Goal: Task Accomplishment & Management: Manage account settings

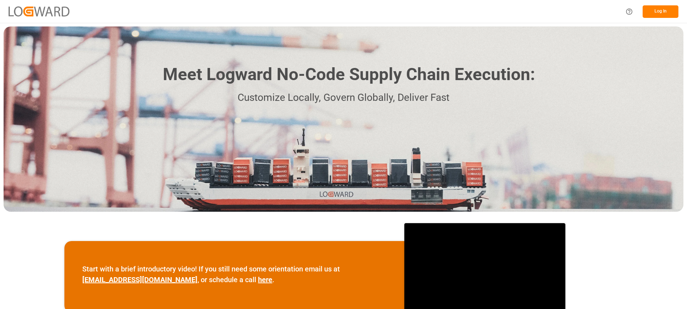
click at [479, 13] on button "Log In" at bounding box center [660, 11] width 36 height 13
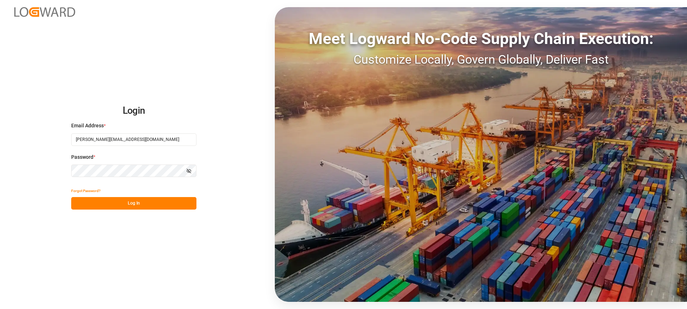
click at [479, 13] on div "Meet Logward No-Code Supply Chain Execution: Customize Locally, Govern Globally…" at bounding box center [481, 154] width 412 height 295
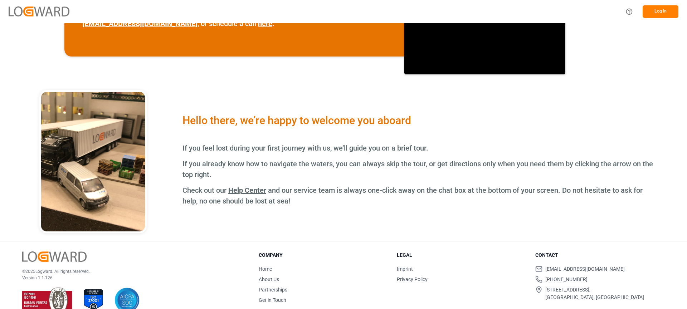
scroll to position [270, 0]
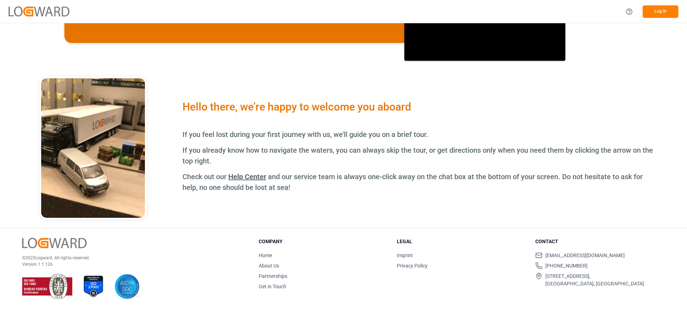
click at [47, 265] on p "Version 1.1.126" at bounding box center [131, 264] width 219 height 6
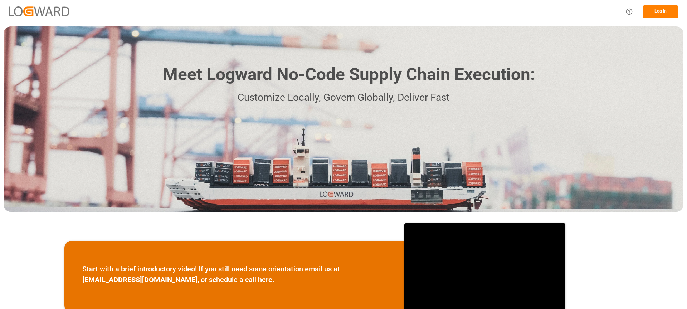
scroll to position [270, 0]
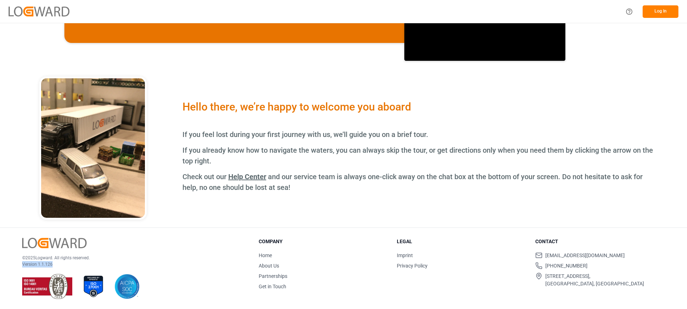
drag, startPoint x: 20, startPoint y: 263, endPoint x: 109, endPoint y: 263, distance: 88.7
click at [109, 263] on div "© 2025 Logward. All rights reserved. Version 1.1.126 Company Home About Us Part…" at bounding box center [343, 268] width 687 height 81
click at [137, 256] on p "© 2025 Logward. All rights reserved." at bounding box center [131, 258] width 219 height 6
click at [43, 264] on p "Version 1.1.126" at bounding box center [131, 264] width 219 height 6
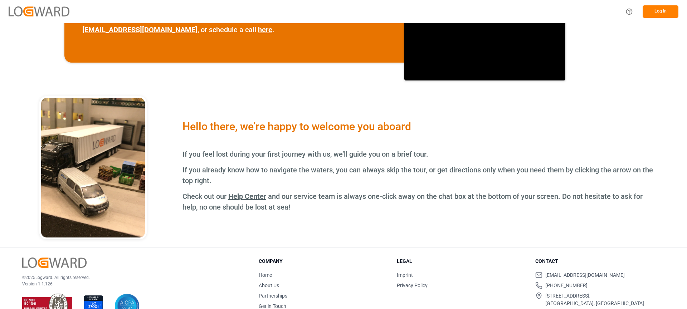
scroll to position [270, 0]
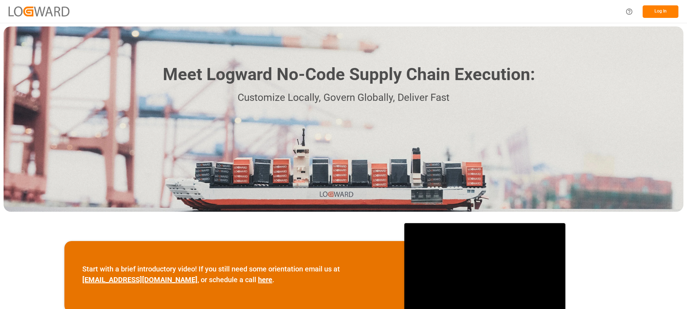
scroll to position [270, 0]
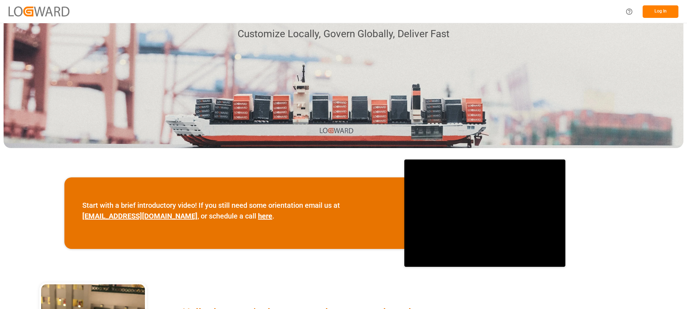
scroll to position [30, 0]
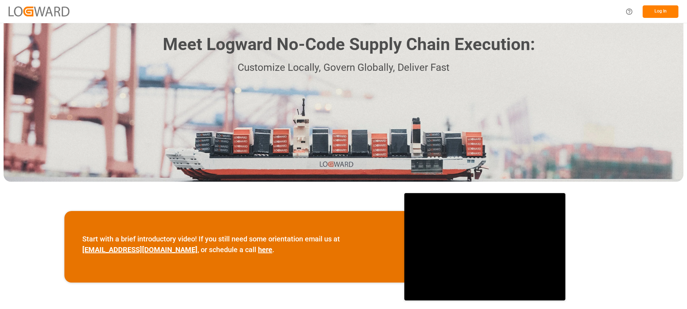
click at [668, 13] on button "Log In" at bounding box center [660, 11] width 36 height 13
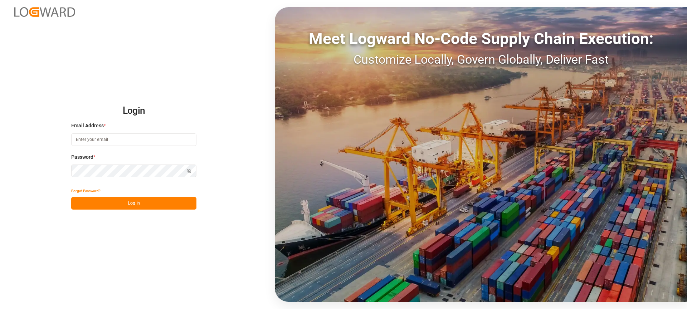
type input "vikash.mishra@logward.com"
click at [143, 203] on button "Log In" at bounding box center [133, 203] width 125 height 13
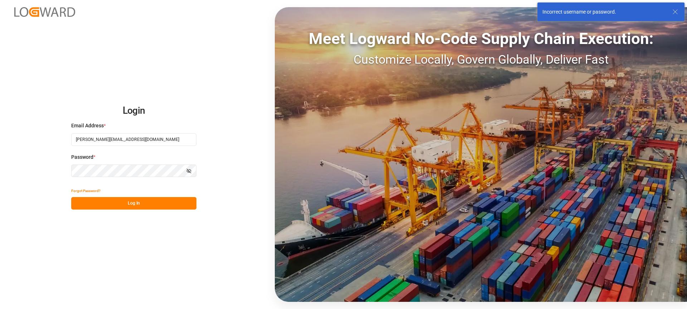
click at [674, 11] on line at bounding box center [675, 12] width 4 height 4
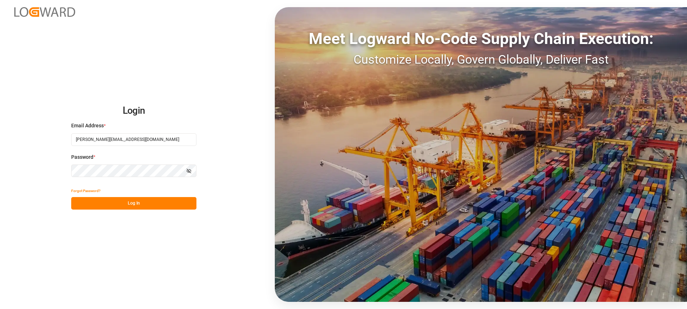
click at [201, 270] on div "Login Email Address * vikash.mishra@logward.com Password * Show password Forgot…" at bounding box center [343, 154] width 687 height 309
click at [154, 203] on button "Log In" at bounding box center [133, 203] width 125 height 13
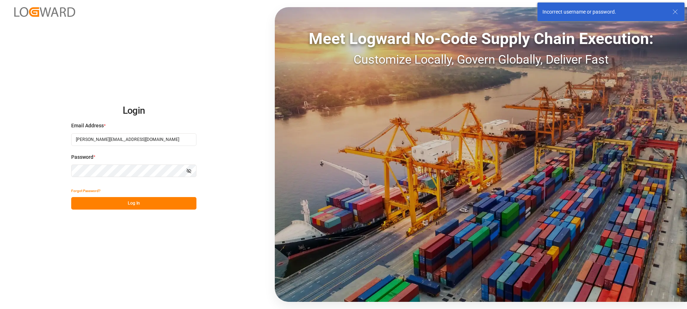
click at [677, 11] on icon at bounding box center [675, 12] width 9 height 9
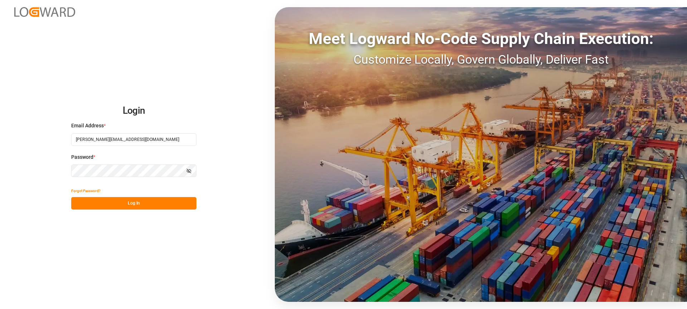
click at [215, 84] on div "Login Email Address * vikash.mishra@logward.com Password * Show password Forgot…" at bounding box center [343, 154] width 687 height 309
click at [123, 206] on button "Log In" at bounding box center [133, 203] width 125 height 13
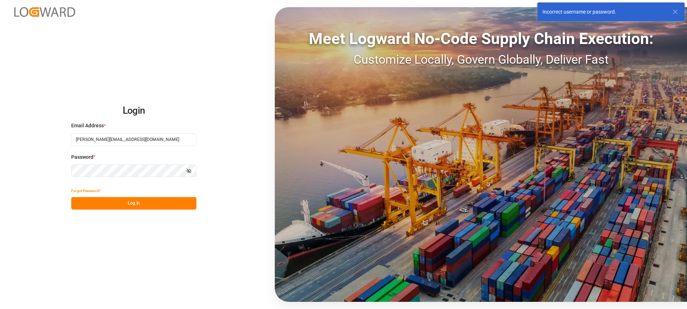
click at [679, 10] on div "Incorrect username or password." at bounding box center [610, 12] width 147 height 19
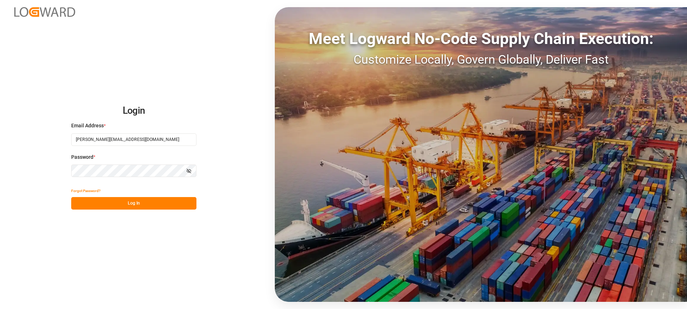
click at [198, 104] on div "Login Email Address * vikash.mishra@logward.com Password * Show password Forgot…" at bounding box center [343, 154] width 687 height 309
click at [152, 204] on button "Log In" at bounding box center [133, 203] width 125 height 13
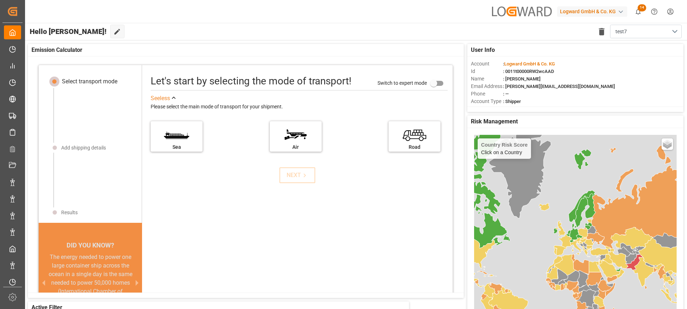
click at [671, 11] on html "Created by potrace 1.15, written by [PERSON_NAME] [DATE]-[DATE] Created by potr…" at bounding box center [343, 154] width 687 height 309
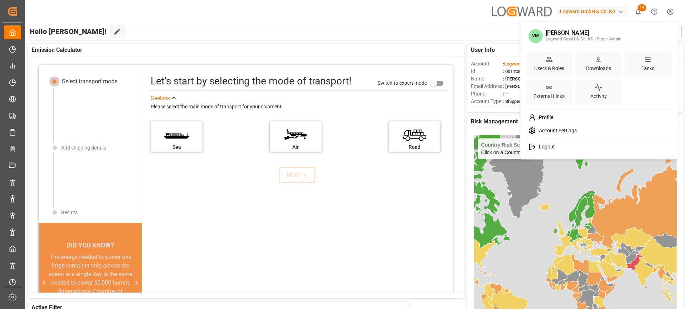
click at [469, 29] on html "Created by potrace 1.15, written by [PERSON_NAME] [DATE]-[DATE] Created by potr…" at bounding box center [343, 154] width 687 height 309
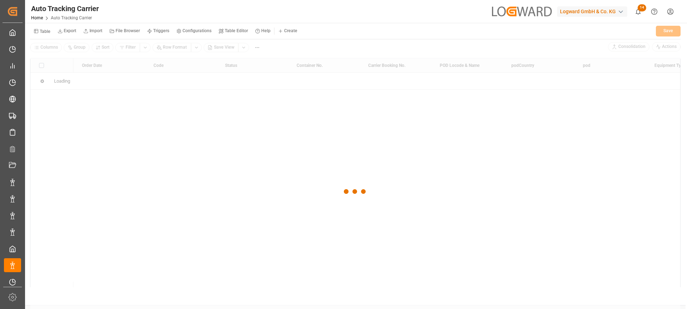
click at [166, 31] on small "Triggers" at bounding box center [161, 31] width 16 height 4
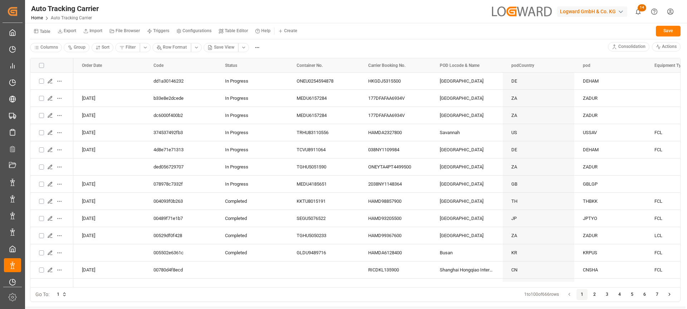
click at [528, 295] on div "1 to 100 of 666 rows" at bounding box center [541, 294] width 35 height 6
click at [672, 12] on html "Created by potrace 1.15, written by Peter Selinger 2001-2017 Created by potrace…" at bounding box center [343, 154] width 687 height 309
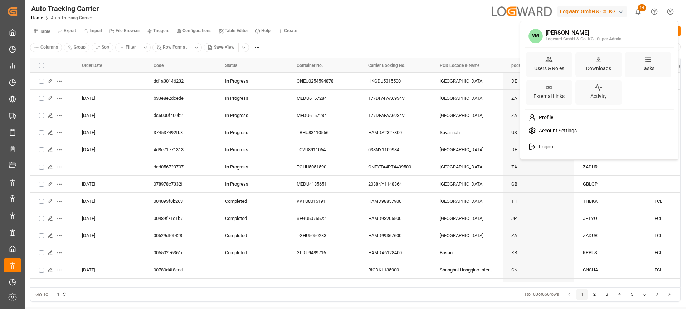
click at [567, 132] on span "Account Settings" at bounding box center [556, 131] width 41 height 6
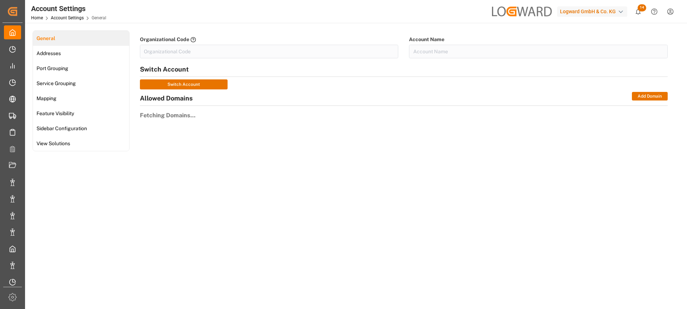
type input "LogwardG-A4U1"
type input "Logward GmbH & Co. KG"
click at [63, 114] on span "Feature Visibility" at bounding box center [55, 114] width 42 height 8
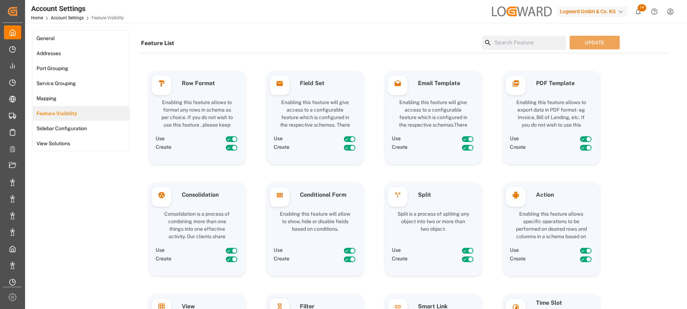
click at [526, 41] on input at bounding box center [528, 43] width 74 height 14
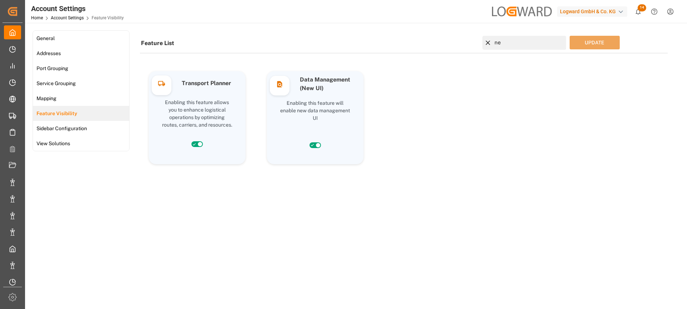
type input "n"
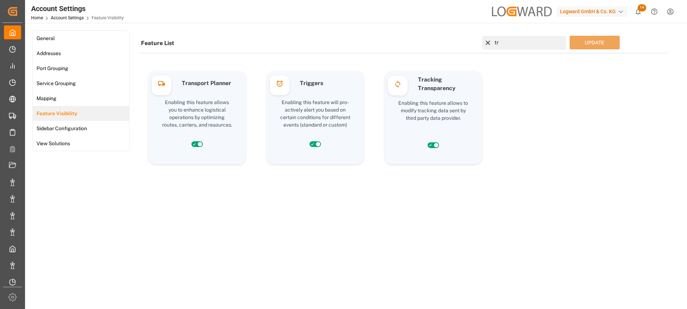
type input "t"
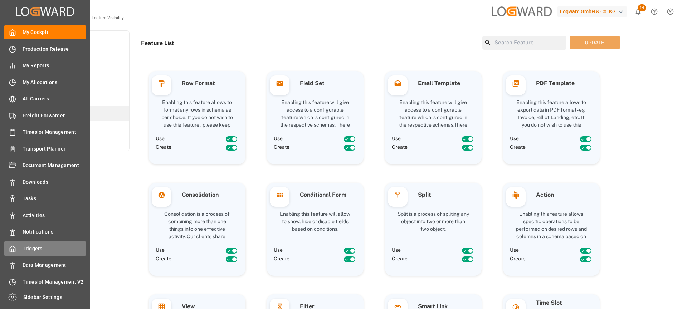
scroll to position [138, 0]
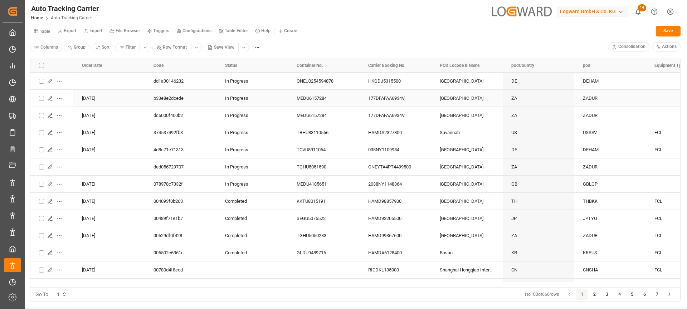
click at [59, 99] on html "Created by potrace 1.15, written by [PERSON_NAME] [DATE]-[DATE] Created by potr…" at bounding box center [343, 154] width 687 height 309
click at [368, 35] on html "Created by potrace 1.15, written by Peter Selinger 2001-2017 Created by potrace…" at bounding box center [343, 154] width 687 height 309
click at [50, 81] on icon "Press SPACE to select this row." at bounding box center [50, 81] width 4 height 4
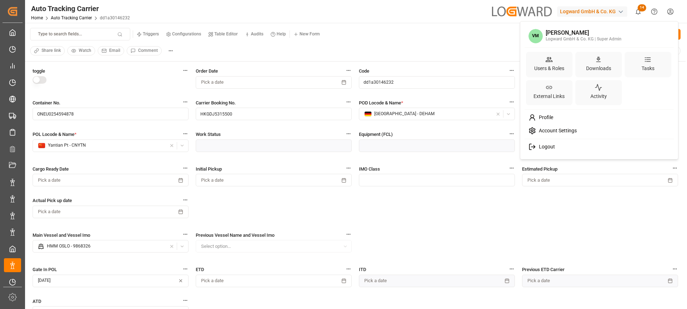
click at [673, 11] on html "Created by potrace 1.15, written by [PERSON_NAME] [DATE]-[DATE] Created by potr…" at bounding box center [343, 154] width 687 height 309
click at [557, 132] on span "Account Settings" at bounding box center [556, 131] width 41 height 6
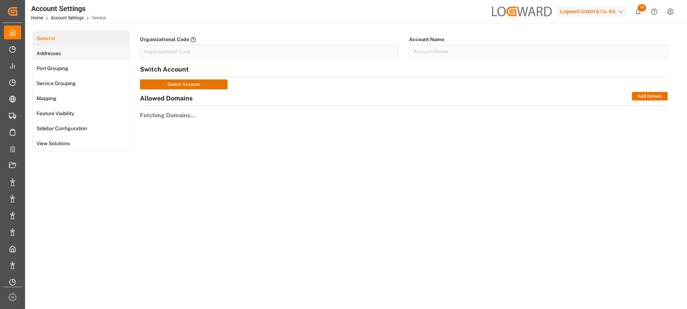
type input "LogwardG-A4U1"
type input "Logward GmbH & Co. KG"
click at [89, 114] on link "Feature Visibility" at bounding box center [81, 113] width 96 height 15
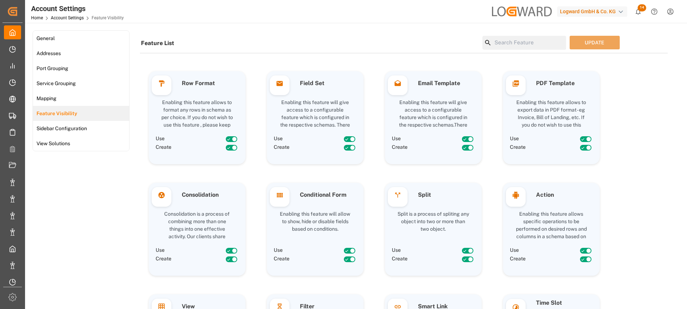
click at [510, 42] on input at bounding box center [528, 43] width 74 height 14
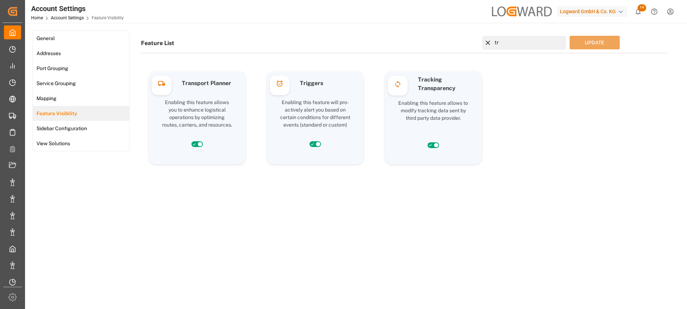
type input "tra"
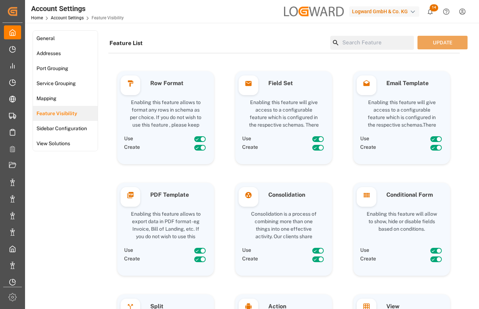
click at [383, 42] on input at bounding box center [376, 43] width 74 height 14
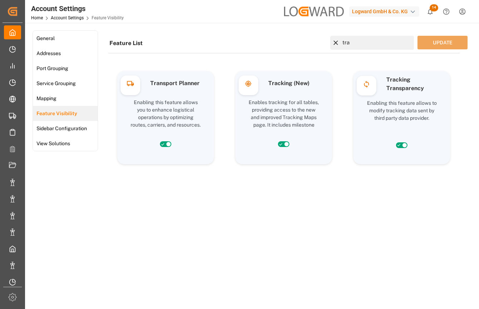
type input "tra"
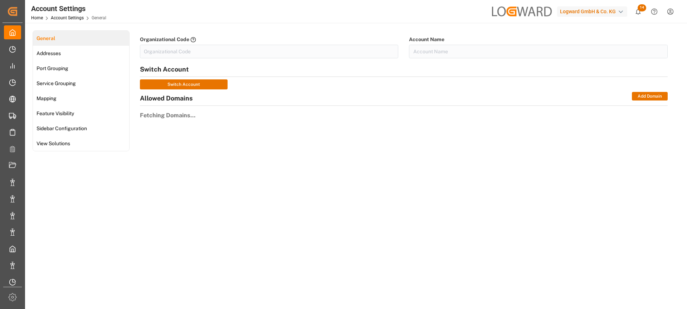
type input "LogwardG-A4U1"
type input "Logward GmbH & Co. KG"
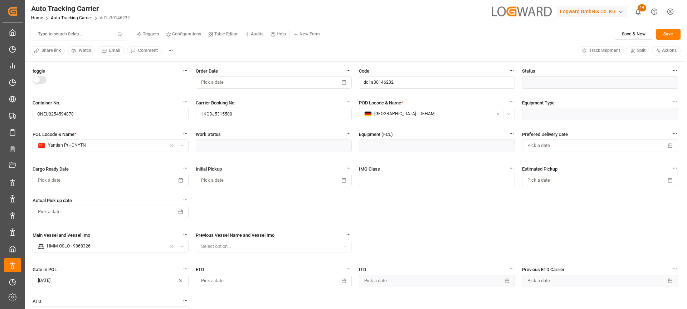
click at [479, 10] on html "Created by potrace 1.15, written by [PERSON_NAME] [DATE]-[DATE] Created by potr…" at bounding box center [343, 154] width 687 height 309
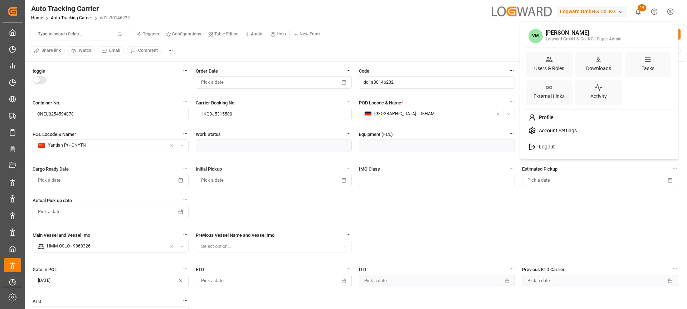
click at [479, 128] on span "Account Settings" at bounding box center [556, 131] width 41 height 6
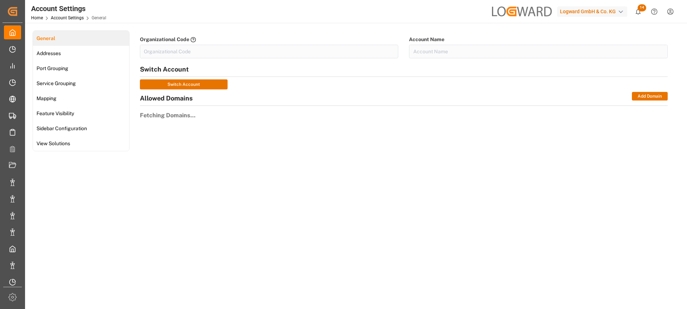
type input "LogwardG-A4U1"
type input "Logward GmbH & Co. KG"
click at [66, 118] on div "Feature Visibility" at bounding box center [54, 113] width 43 height 15
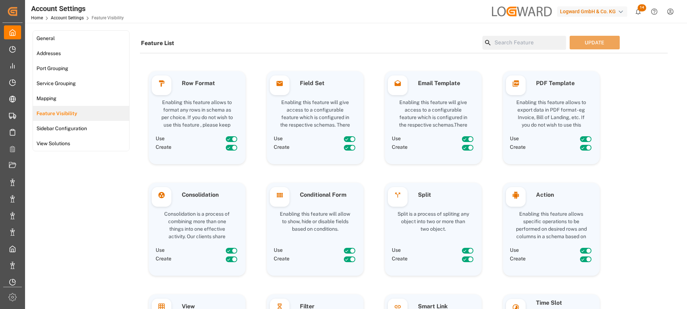
click at [479, 43] on input at bounding box center [528, 43] width 74 height 14
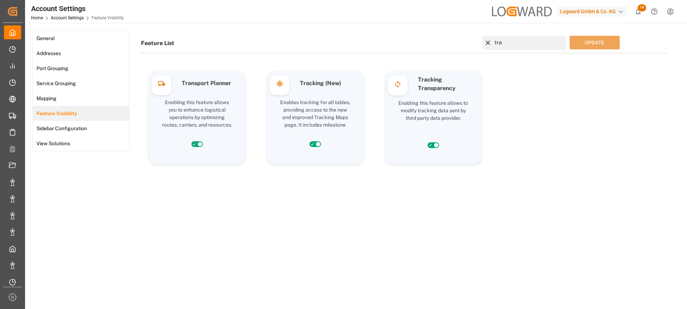
type input "tra"
click at [315, 144] on icon at bounding box center [318, 145] width 6 height 6
click at [0, 0] on input "checkbox" at bounding box center [0, 0] width 0 height 0
click at [479, 46] on button "UPDATE" at bounding box center [594, 43] width 50 height 14
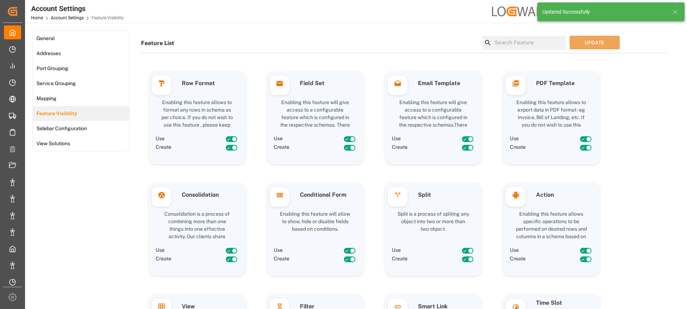
click at [479, 13] on icon at bounding box center [675, 12] width 9 height 9
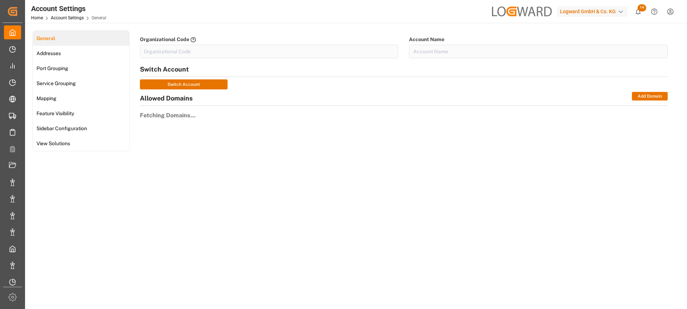
type input "LogwardG-A4U1"
type input "Logward GmbH & Co. KG"
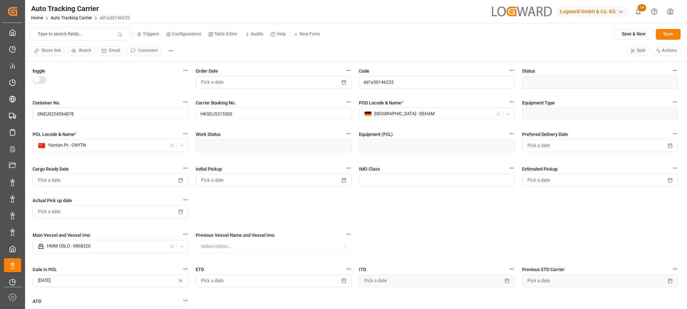
click at [479, 15] on html "Created by potrace 1.15, written by [PERSON_NAME] [DATE]-[DATE] Created by potr…" at bounding box center [343, 154] width 687 height 309
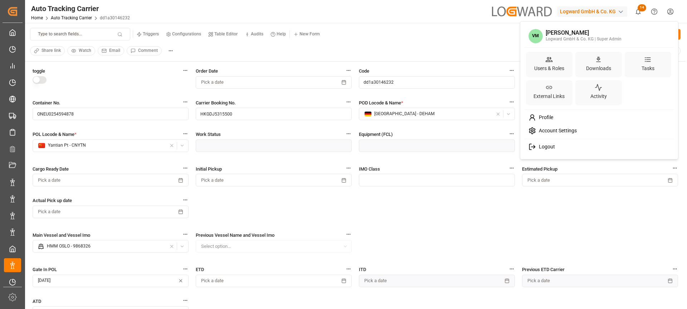
click at [479, 129] on span "Account Settings" at bounding box center [556, 131] width 41 height 6
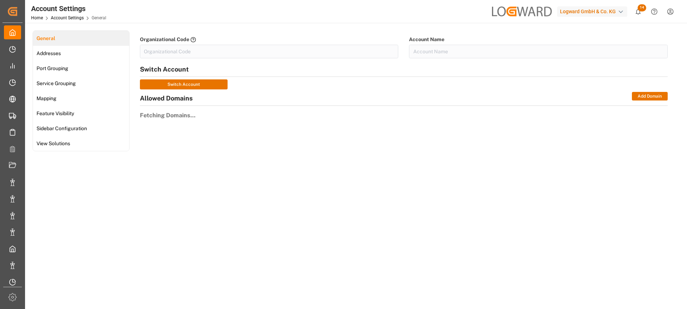
type input "LogwardG-A4U1"
type input "Logward GmbH & Co. KG"
click at [76, 109] on div "Feature Visibility" at bounding box center [54, 113] width 43 height 15
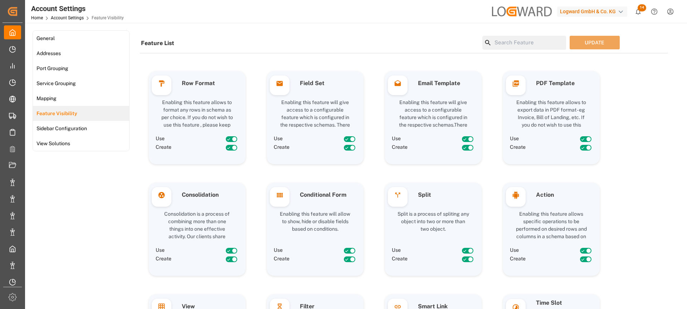
click at [479, 45] on input at bounding box center [528, 43] width 74 height 14
type input "y"
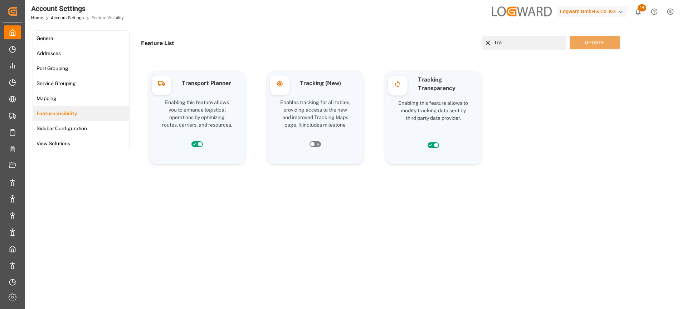
type input "tra"
click at [315, 144] on icon at bounding box center [318, 145] width 6 height 6
click at [0, 0] on input "checkbox" at bounding box center [0, 0] width 0 height 0
click at [479, 43] on button "UPDATE" at bounding box center [594, 43] width 50 height 14
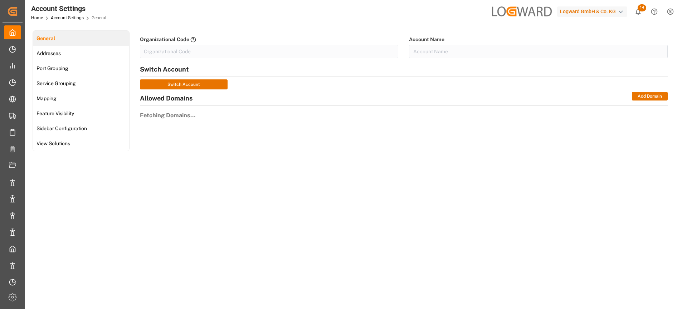
type input "LogwardG-A4U1"
type input "Logward GmbH & Co. KG"
